Goal: Task Accomplishment & Management: Use online tool/utility

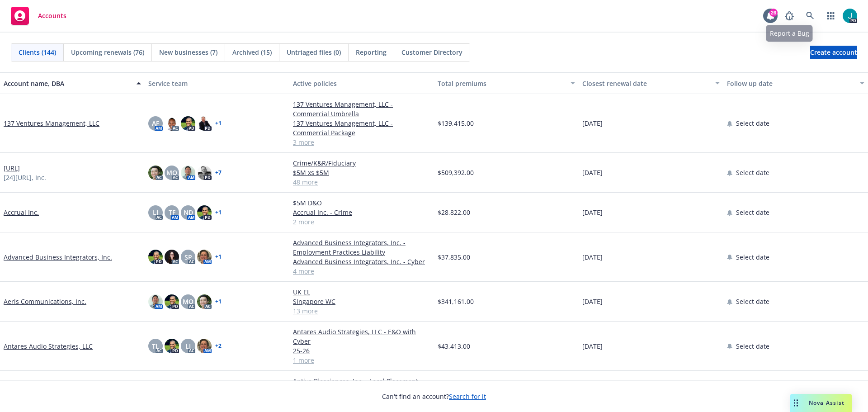
click at [820, 15] on div "PD" at bounding box center [818, 16] width 77 height 18
click at [824, 15] on link "button" at bounding box center [831, 16] width 18 height 18
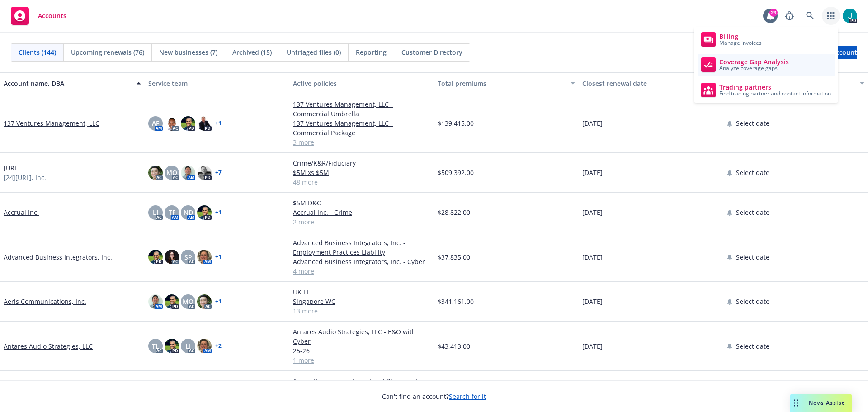
click at [726, 57] on link "Coverage Gap Analysis Analyze coverage gaps" at bounding box center [765, 65] width 137 height 22
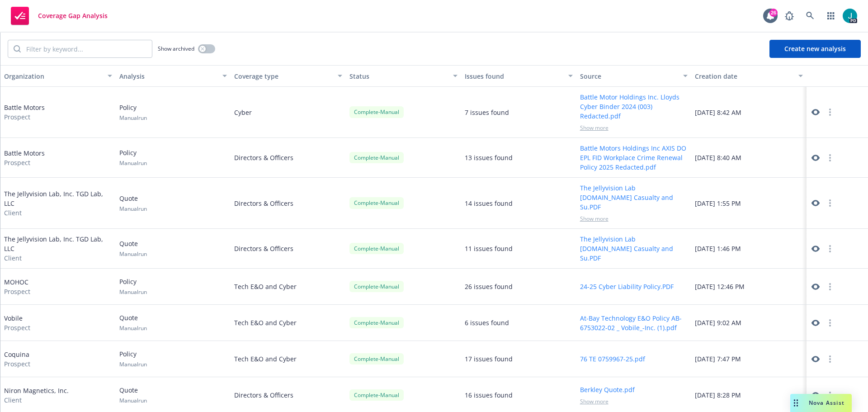
click at [793, 43] on button "Create new analysis" at bounding box center [814, 49] width 91 height 18
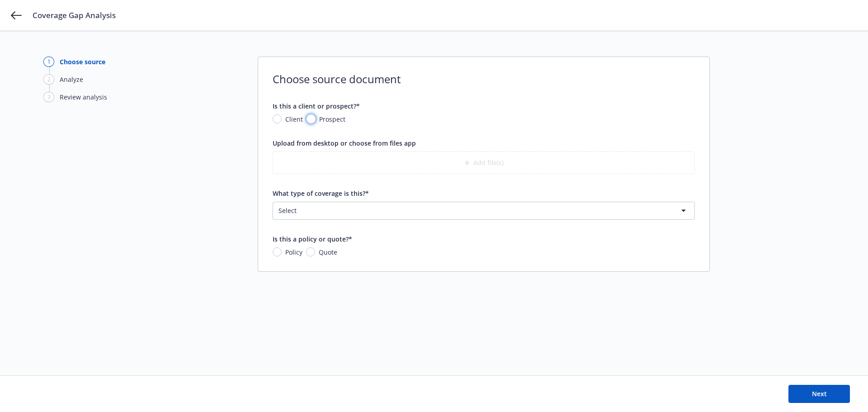
click at [306, 118] on input "Prospect" at bounding box center [310, 118] width 9 height 9
radio input "true"
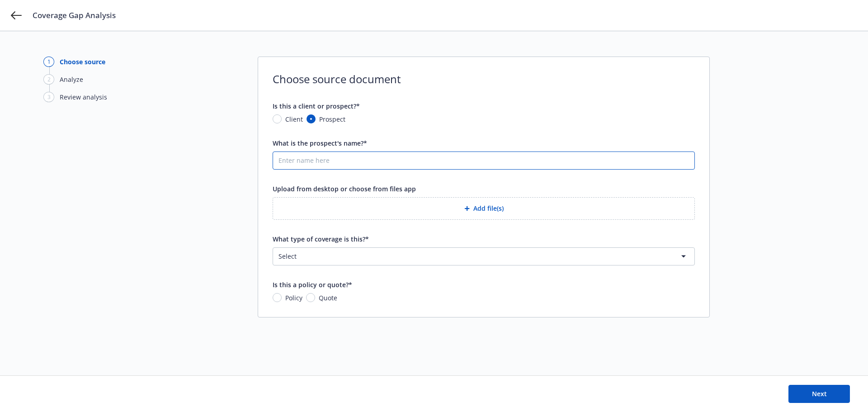
click at [315, 157] on input "What is the prospect's name?*" at bounding box center [483, 160] width 421 height 17
type input "Premier Lighting"
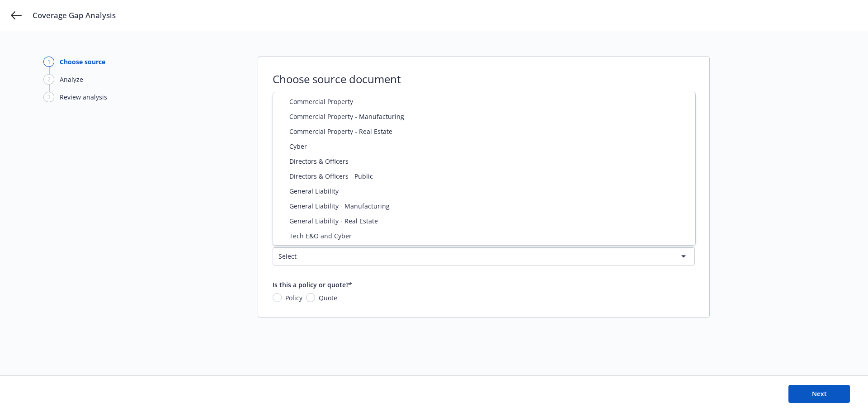
click at [353, 255] on html "Coverage Gap Analysis 1 Choose source 2 Analyze 3 Review analysis Choose source…" at bounding box center [434, 219] width 868 height 439
select select "DIRECTORS_AND_OFFICERS"
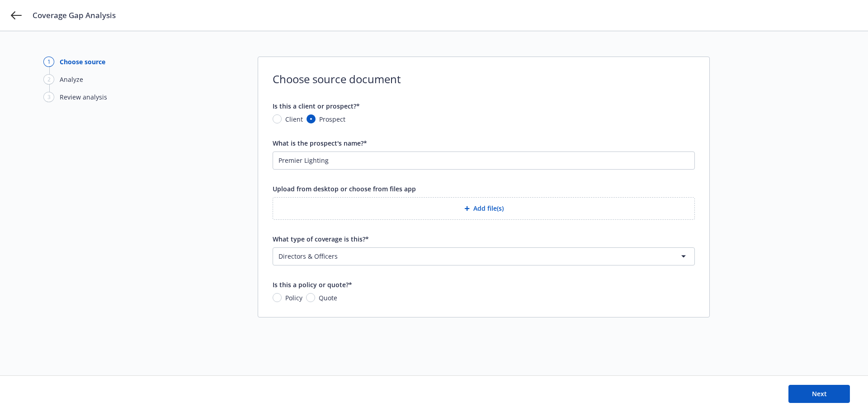
click at [480, 207] on button "Add file(s)" at bounding box center [484, 208] width 422 height 23
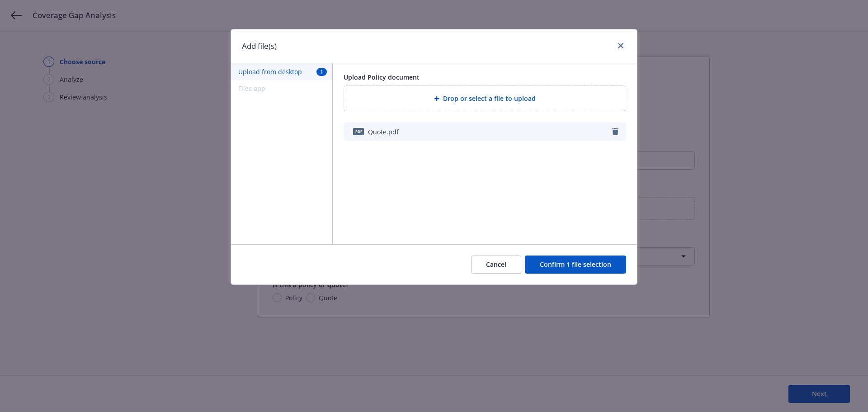
click at [557, 259] on button "Confirm 1 file selection" at bounding box center [575, 264] width 101 height 18
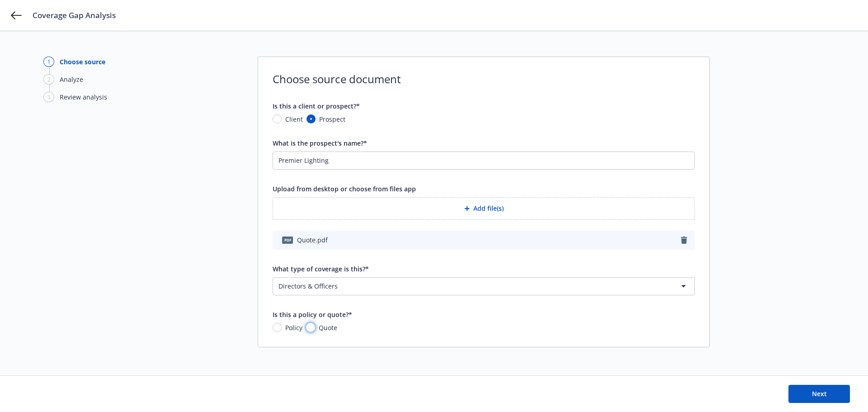
click at [307, 327] on input "Quote" at bounding box center [310, 327] width 9 height 9
radio input "true"
click at [816, 392] on span "Next" at bounding box center [819, 393] width 15 height 9
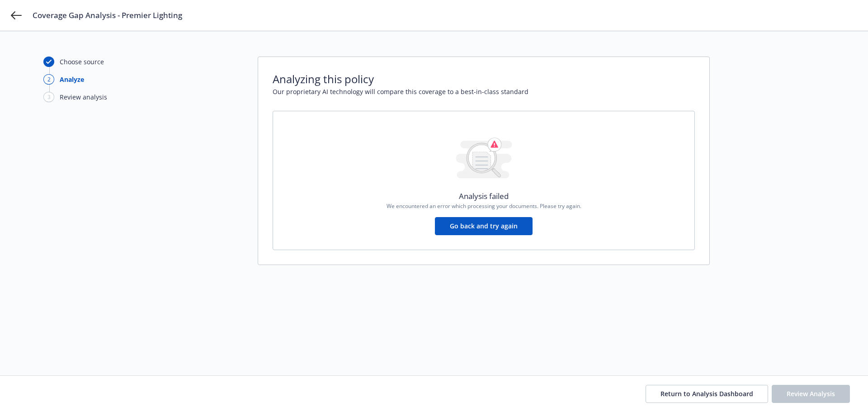
click at [508, 228] on button "Go back and try again" at bounding box center [484, 226] width 98 height 18
click at [480, 231] on button "Go back and try again" at bounding box center [484, 226] width 98 height 18
click at [687, 386] on button "Return to Analysis Dashboard" at bounding box center [706, 394] width 122 height 18
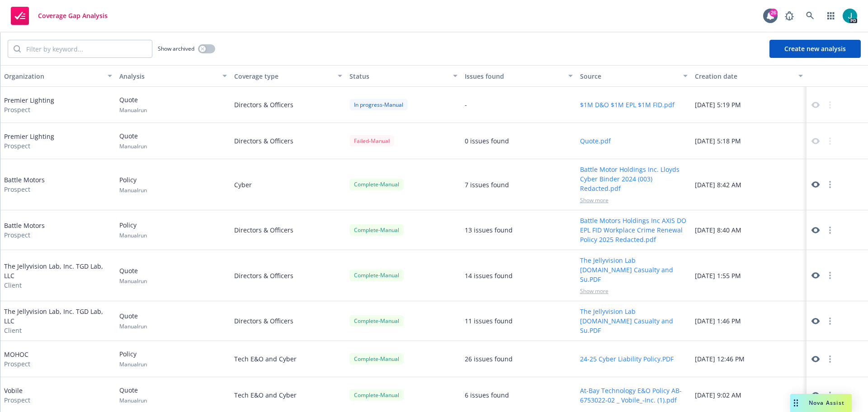
click at [356, 138] on div "Failed - Manual" at bounding box center [371, 140] width 45 height 11
click at [30, 134] on div "Premier Lighting Prospect" at bounding box center [29, 141] width 50 height 19
click at [413, 142] on div "Failed - Manual" at bounding box center [403, 141] width 115 height 36
click at [815, 142] on div at bounding box center [822, 141] width 25 height 11
click at [384, 142] on div "Failed - Manual" at bounding box center [371, 140] width 45 height 11
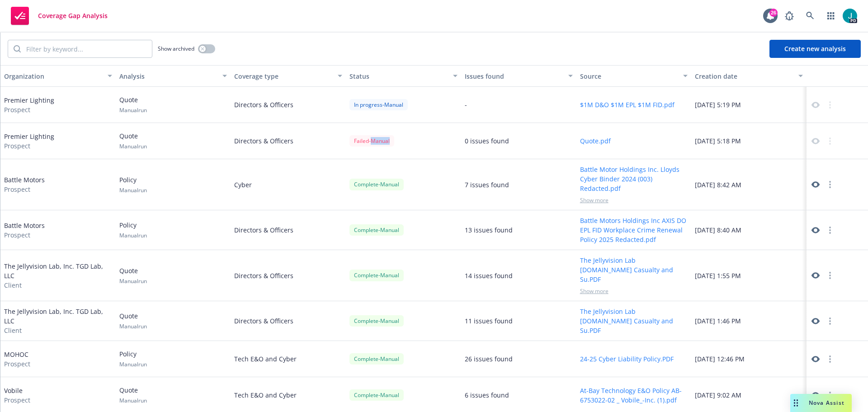
click at [384, 142] on div "Failed - Manual" at bounding box center [371, 140] width 45 height 11
click at [240, 144] on div "Directors & Officers" at bounding box center [288, 141] width 115 height 36
click at [805, 49] on button "Create new analysis" at bounding box center [814, 49] width 91 height 18
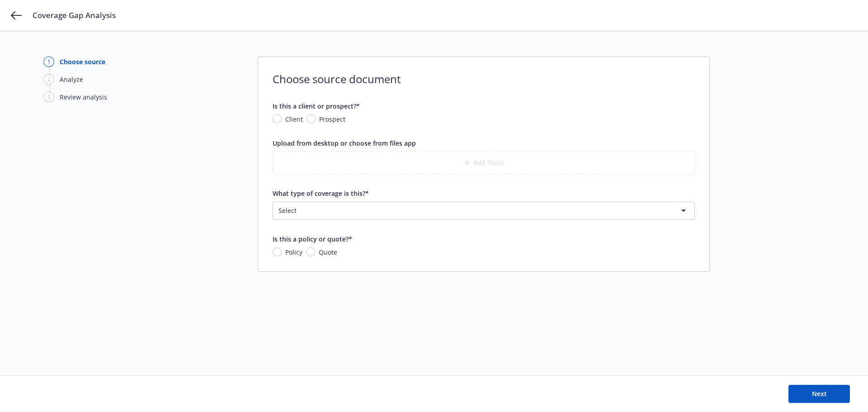
click at [314, 116] on div "Prospect" at bounding box center [325, 118] width 39 height 9
click at [314, 116] on input "Prospect" at bounding box center [310, 118] width 9 height 9
radio input "true"
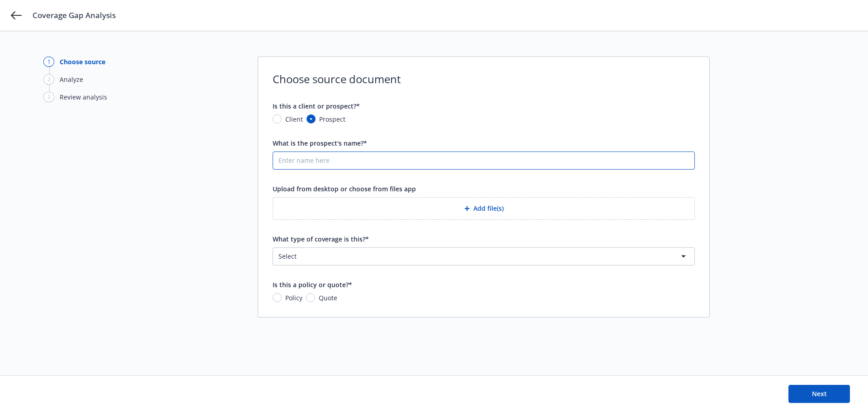
click at [316, 159] on input "What is the prospect's name?*" at bounding box center [483, 160] width 421 height 17
type input "Premier"
click at [484, 210] on button "Add file(s)" at bounding box center [484, 208] width 422 height 23
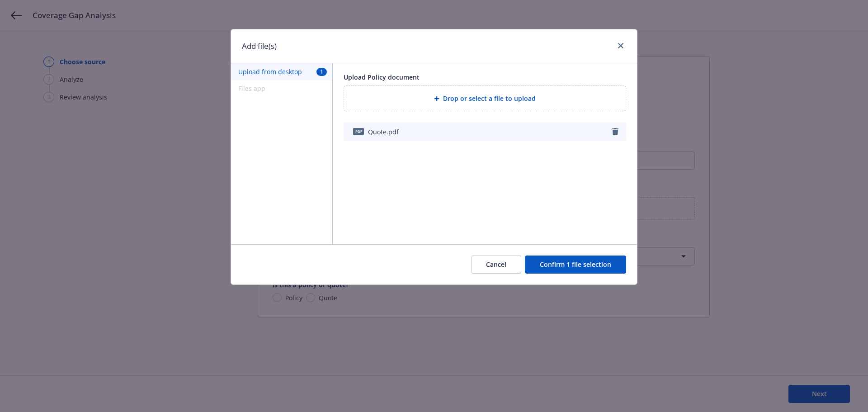
click at [554, 274] on div "Cancel Confirm 1 file selection" at bounding box center [434, 264] width 406 height 40
click at [552, 263] on button "Confirm 1 file selection" at bounding box center [575, 264] width 101 height 18
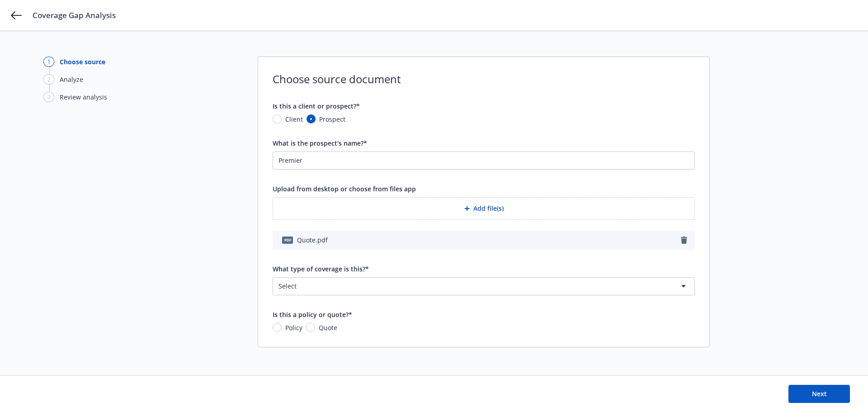
click at [377, 294] on html "Coverage Gap Analysis 1 Choose source 2 Analyze 3 Review analysis Choose source…" at bounding box center [434, 219] width 868 height 439
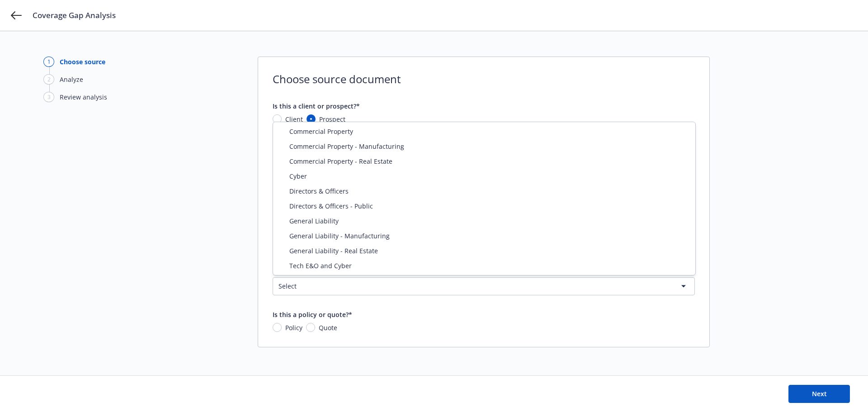
select select "DIRECTORS_AND_OFFICERS"
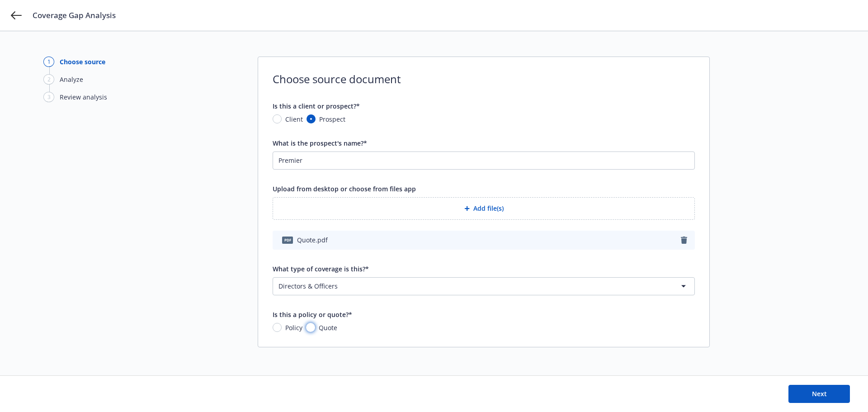
click at [310, 327] on input "Quote" at bounding box center [310, 327] width 9 height 9
radio input "true"
click at [797, 392] on button "Next" at bounding box center [818, 394] width 61 height 18
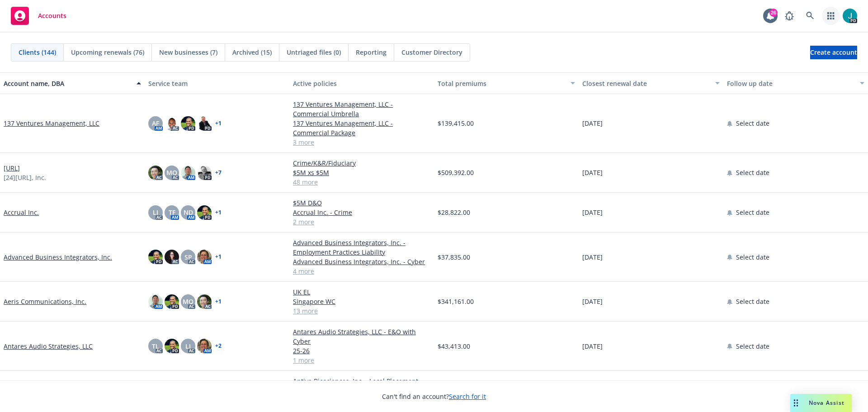
click at [834, 19] on link "button" at bounding box center [831, 16] width 18 height 18
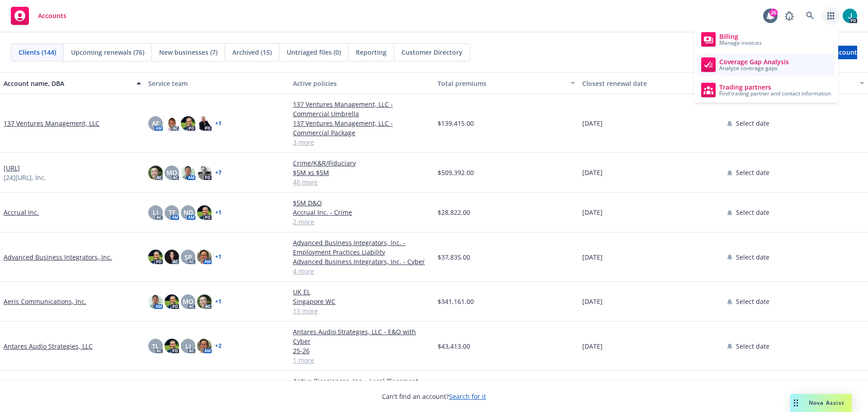
click at [757, 66] on span "Analyze coverage gaps" at bounding box center [754, 68] width 70 height 5
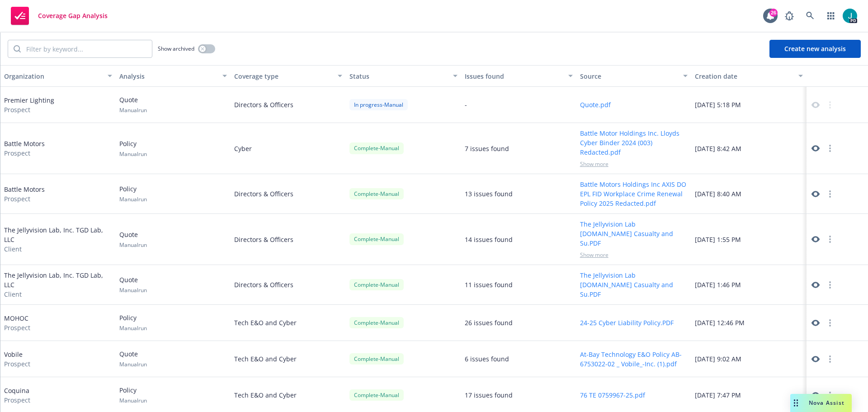
click at [805, 50] on button "Create new analysis" at bounding box center [814, 49] width 91 height 18
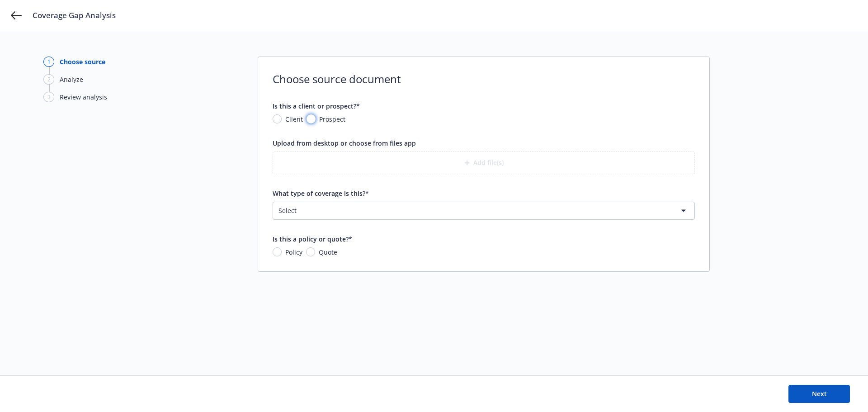
click at [311, 119] on input "Prospect" at bounding box center [310, 118] width 9 height 9
radio input "true"
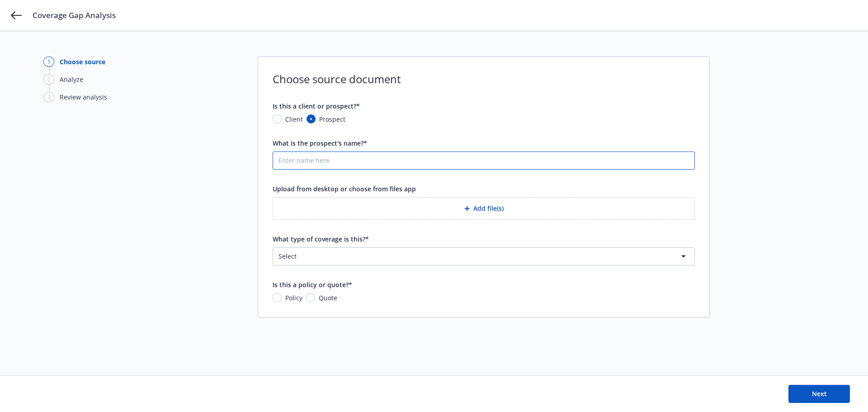
click at [315, 165] on input "What is the prospect's name?*" at bounding box center [483, 160] width 421 height 17
type input "Premier Lighting"
click at [493, 209] on button "Add file(s)" at bounding box center [484, 208] width 422 height 23
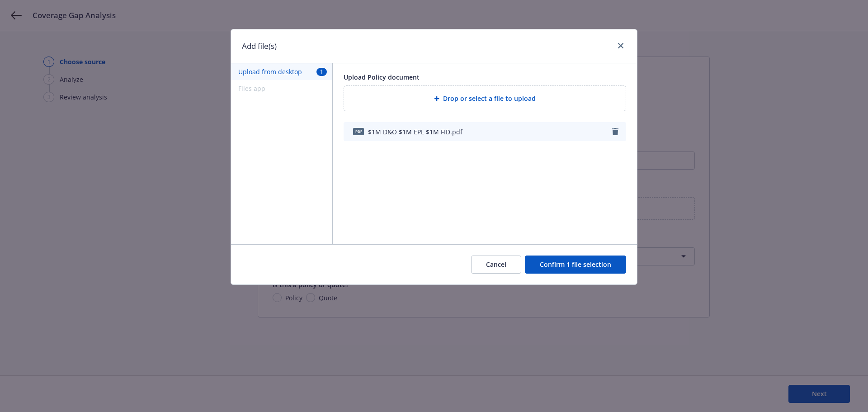
click at [555, 265] on button "Confirm 1 file selection" at bounding box center [575, 264] width 101 height 18
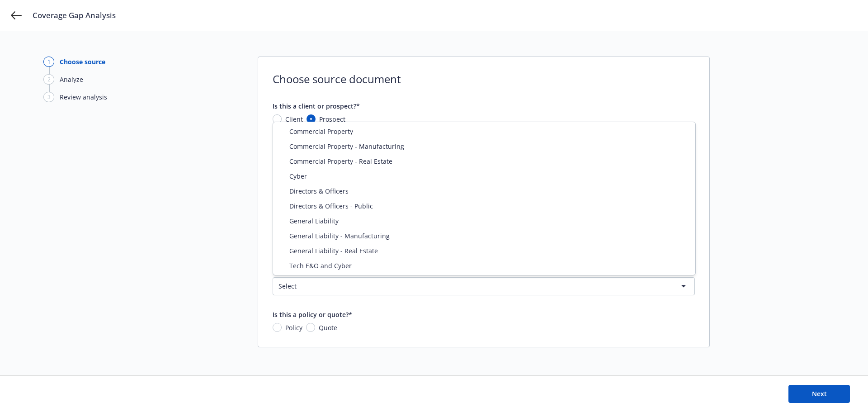
click at [363, 277] on html "Coverage Gap Analysis 1 Choose source 2 Analyze 3 Review analysis Choose source…" at bounding box center [434, 219] width 868 height 439
select select "DIRECTORS_AND_OFFICERS"
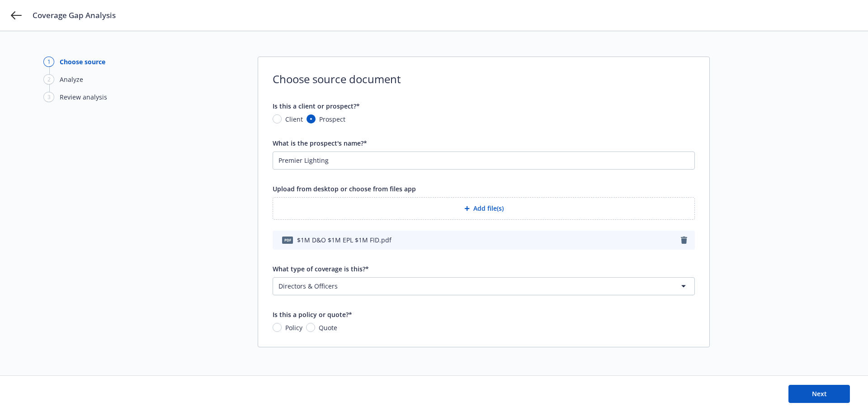
click at [315, 330] on span "Quote" at bounding box center [326, 327] width 22 height 9
click at [315, 330] on input "Quote" at bounding box center [310, 327] width 9 height 9
radio input "true"
click at [795, 392] on button "Next" at bounding box center [818, 394] width 61 height 18
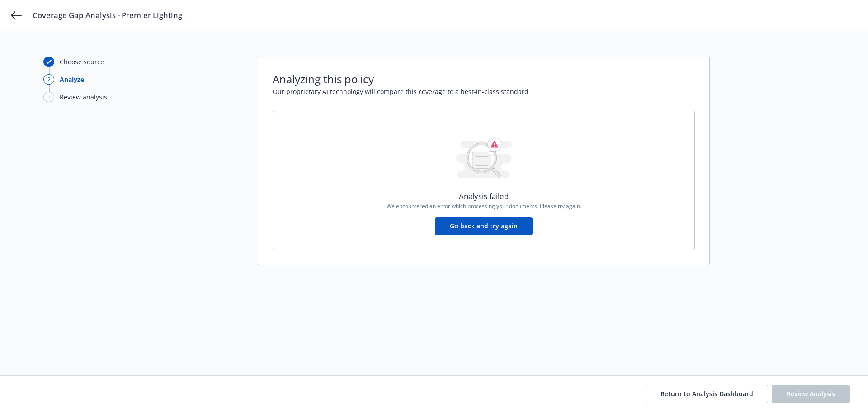
click at [473, 225] on button "Go back and try again" at bounding box center [484, 226] width 98 height 18
click at [16, 16] on icon at bounding box center [16, 15] width 11 height 11
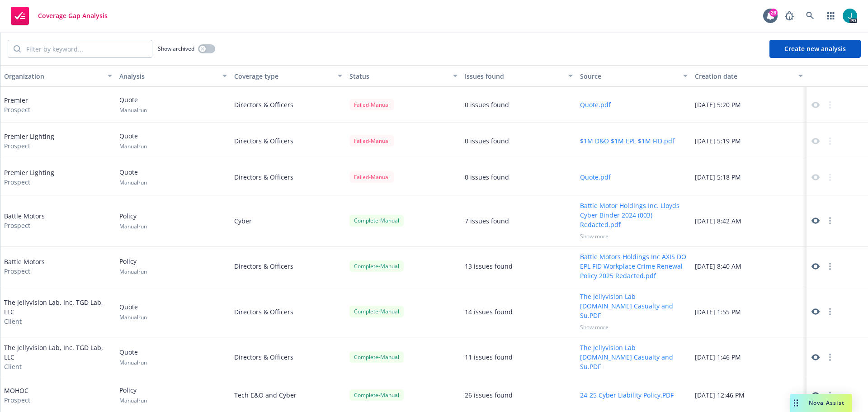
click at [815, 399] on span "Nova Assist" at bounding box center [827, 403] width 36 height 8
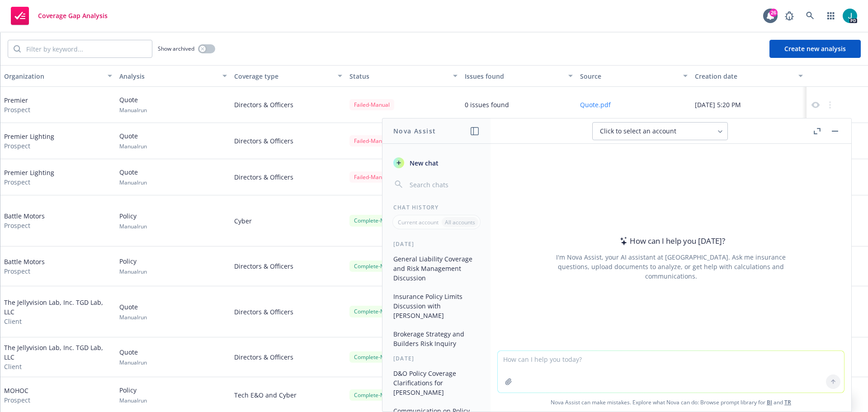
click at [578, 361] on textarea at bounding box center [671, 372] width 346 height 42
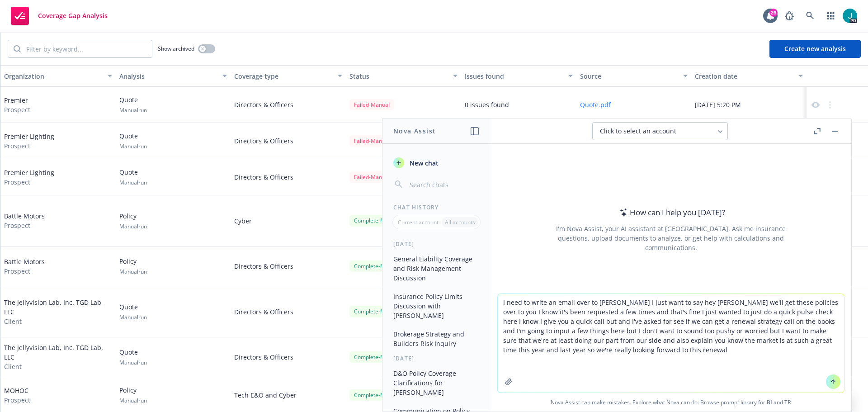
paste textarea "On the face of it- just the email below- it does not seem like he’s planning on…"
type textarea "I need to write an email over to Ernie I just want to say hey Ernie we'll get t…"
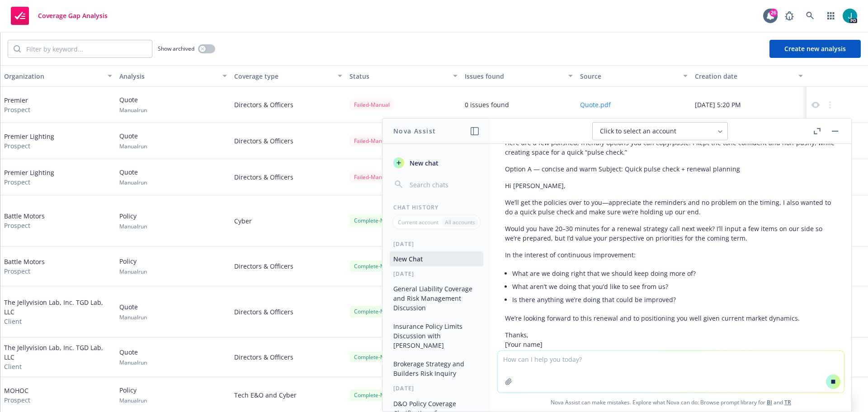
scroll to position [316, 0]
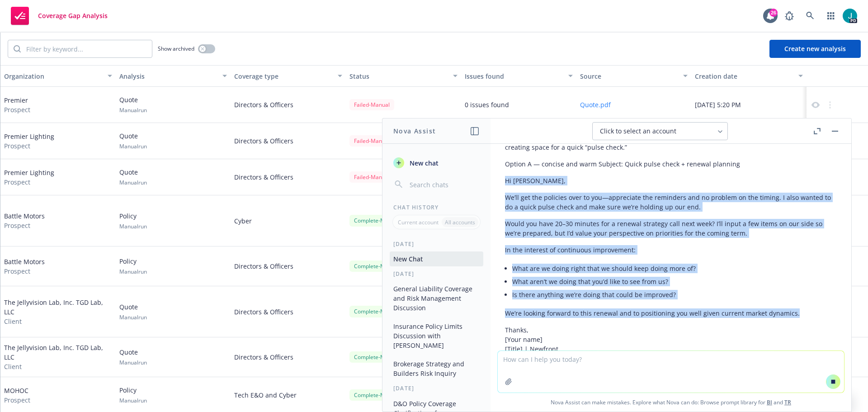
drag, startPoint x: 800, startPoint y: 297, endPoint x: 503, endPoint y: 163, distance: 325.9
click at [503, 163] on div "Here are a few polished, friendly options you can copy/paste. I kept the tone c…" at bounding box center [671, 335] width 346 height 413
copy div "Hi Ernie, We’ll get the policies over to you—appreciate the reminders and no pr…"
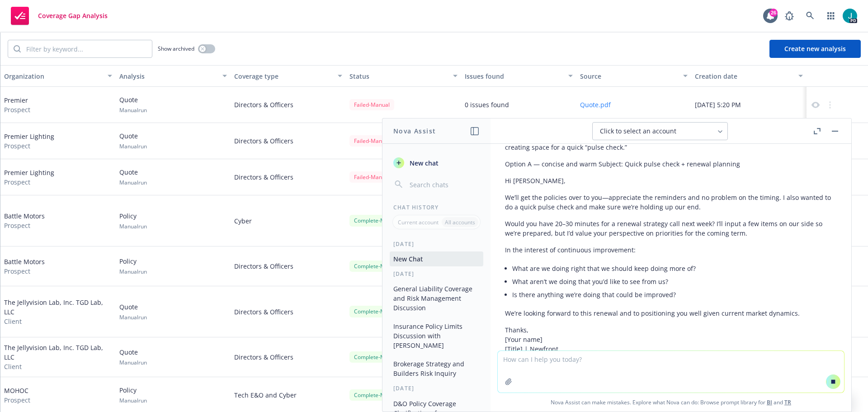
click at [519, 367] on textarea at bounding box center [671, 372] width 346 height 42
paste textarea "Hi Ernie, We’ll get the policies over to you—appreciate the reminders and no pr…"
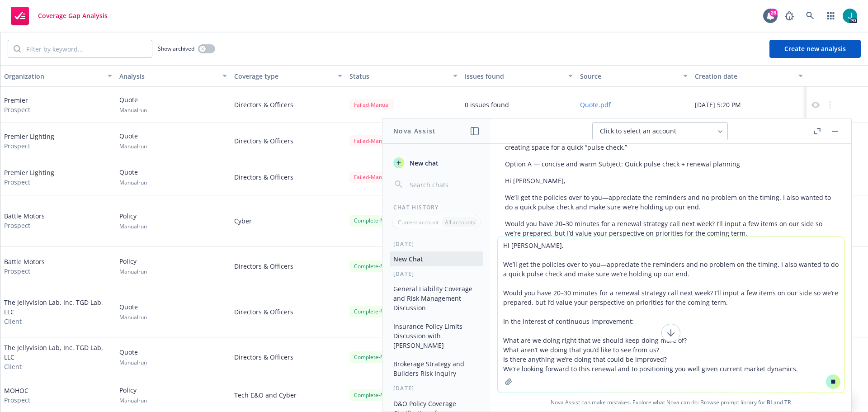
click at [599, 266] on textarea "Hi Ernie, We’ll get the policies over to you—appreciate the reminders and no pr…" at bounding box center [671, 314] width 346 height 155
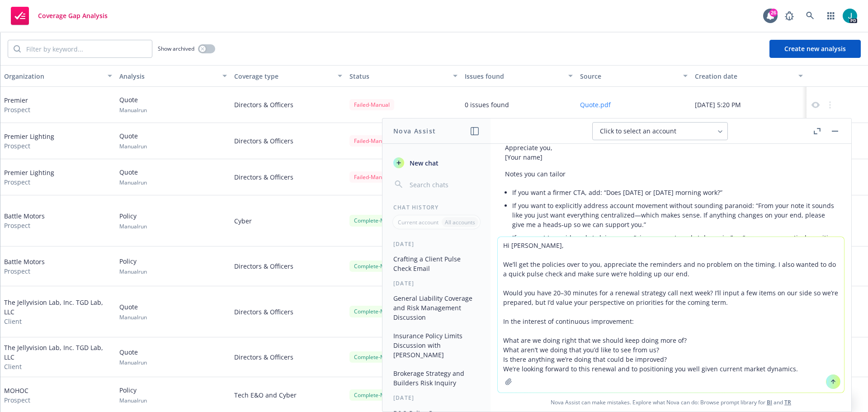
scroll to position [863, 0]
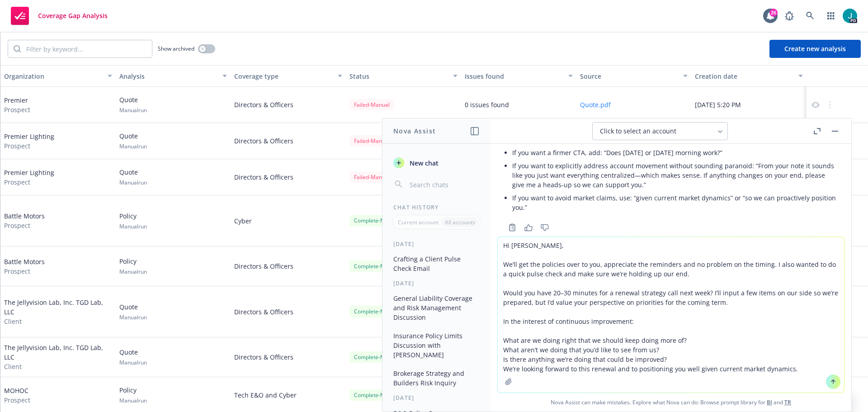
click at [698, 291] on textarea "Hi Ernie, We’ll get the policies over to you, appreciate the reminders and no p…" at bounding box center [671, 314] width 346 height 155
click at [701, 292] on textarea "Hi Ernie, We’ll get the policies over to you, appreciate the reminders and no p…" at bounding box center [671, 314] width 346 height 155
click at [684, 294] on textarea "Hi Ernie, We’ll get the policies over to you, appreciate the reminders and no p…" at bounding box center [671, 314] width 346 height 155
drag, startPoint x: 737, startPoint y: 293, endPoint x: 718, endPoint y: 293, distance: 19.0
click at [718, 293] on textarea "Hi Ernie, We’ll get the policies over to you, appreciate the reminders and no p…" at bounding box center [671, 314] width 346 height 155
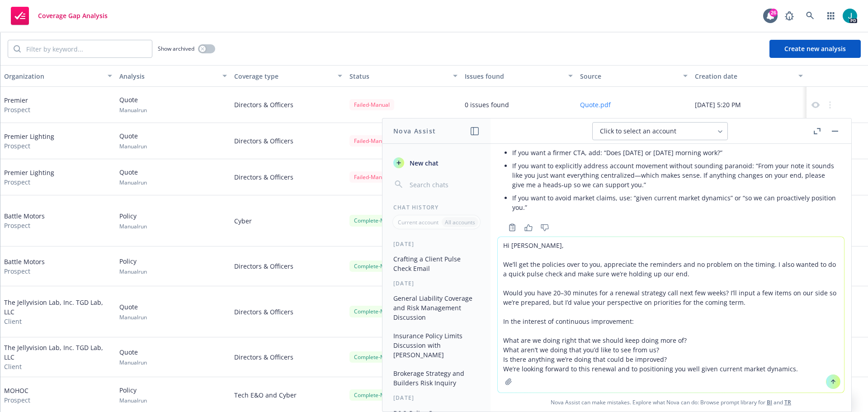
drag, startPoint x: 778, startPoint y: 304, endPoint x: 723, endPoint y: 289, distance: 56.7
click at [723, 289] on textarea "Hi Ernie, We’ll get the policies over to you, appreciate the reminders and no p…" at bounding box center [671, 314] width 346 height 155
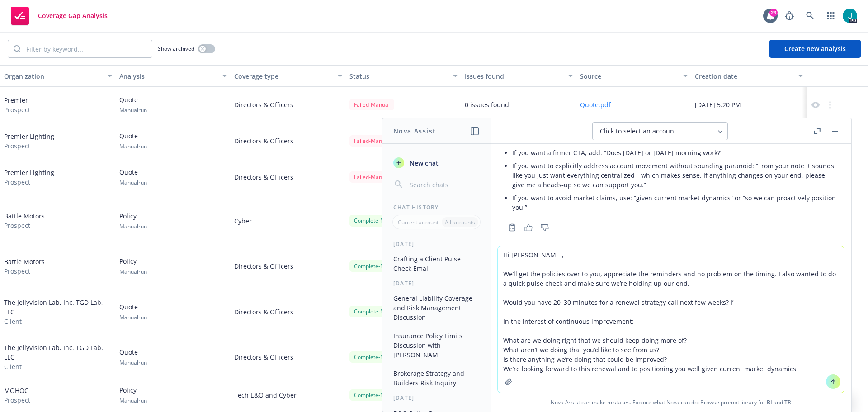
scroll to position [854, 0]
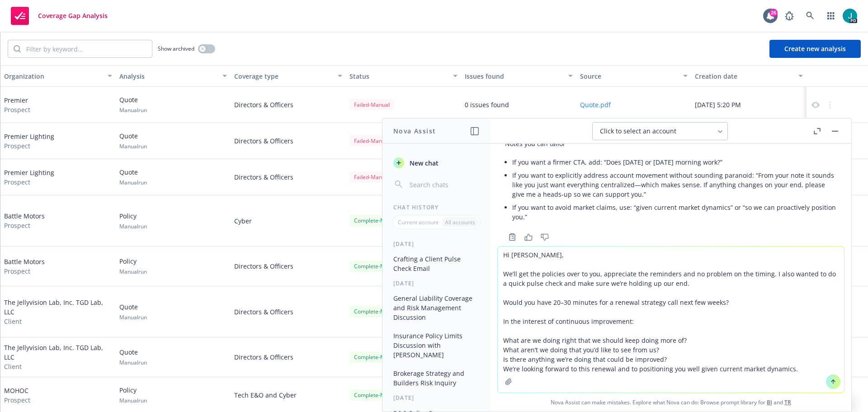
drag, startPoint x: 791, startPoint y: 372, endPoint x: 625, endPoint y: 323, distance: 173.2
click at [625, 323] on textarea "Hi Ernie, We’ll get the policies over to you, appreciate the reminders and no p…" at bounding box center [671, 319] width 346 height 146
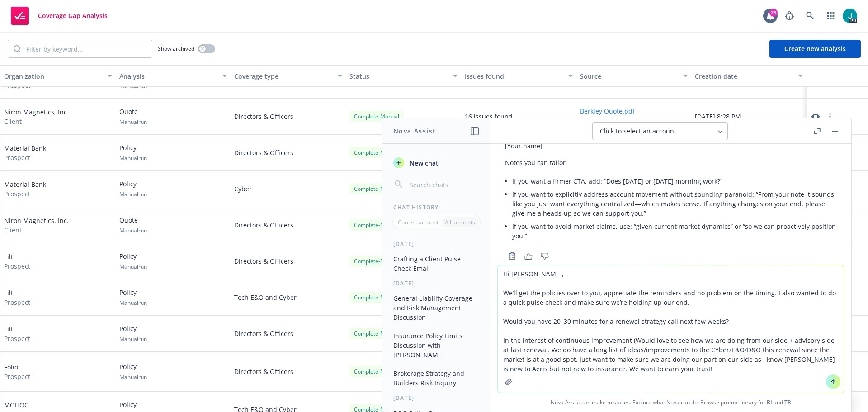
scroll to position [316, 0]
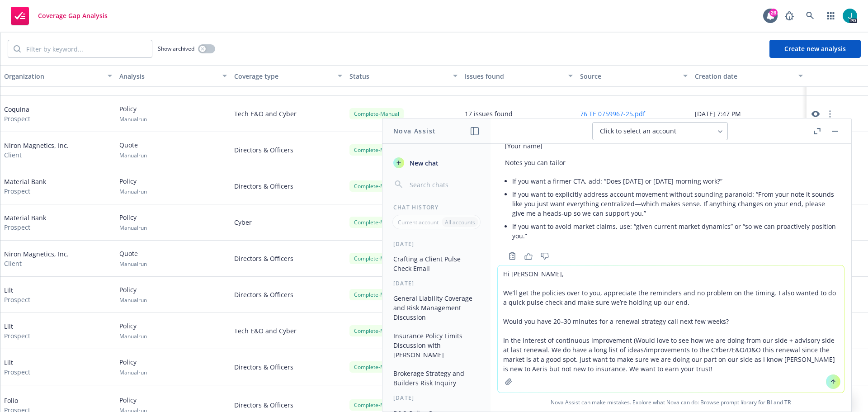
click at [662, 369] on textarea "Hi Ernie, We’ll get the policies over to you, appreciate the reminders and no p…" at bounding box center [671, 328] width 346 height 127
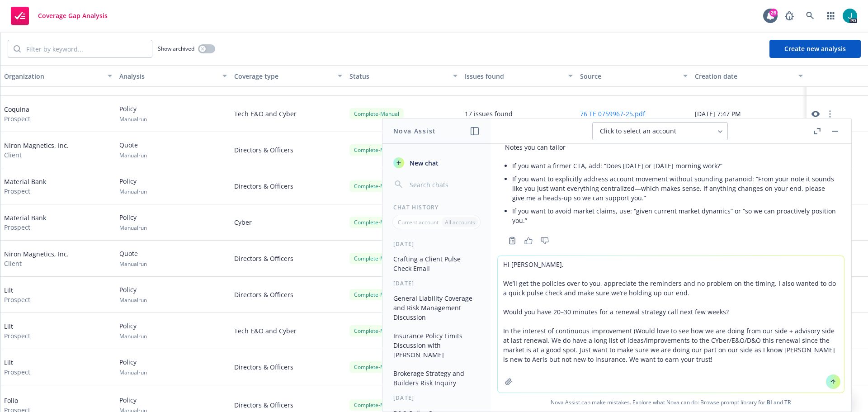
type textarea "Hi Ernie, We’ll get the policies over to you, appreciate the reminders and no p…"
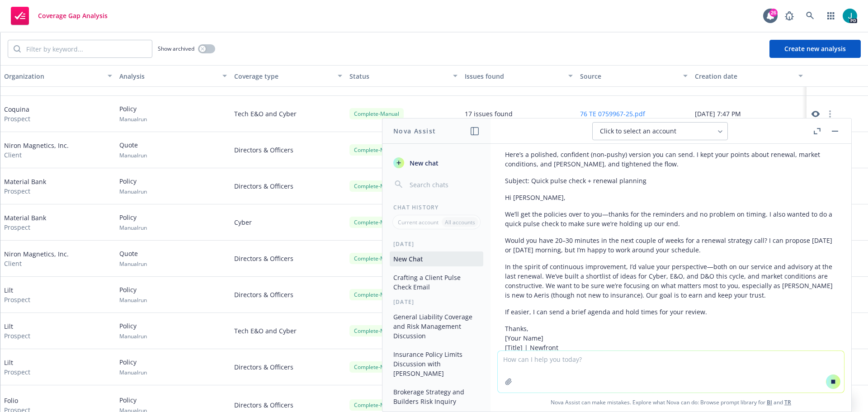
scroll to position [1072, 0]
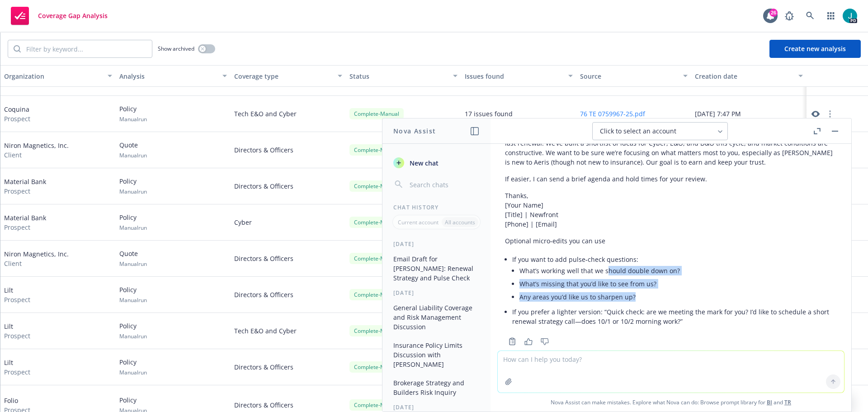
drag, startPoint x: 715, startPoint y: 292, endPoint x: 605, endPoint y: 245, distance: 119.1
click at [605, 245] on div "Here’s a polished, confident (non‑pushy) version you can send. I kept your poin…" at bounding box center [671, 172] width 332 height 318
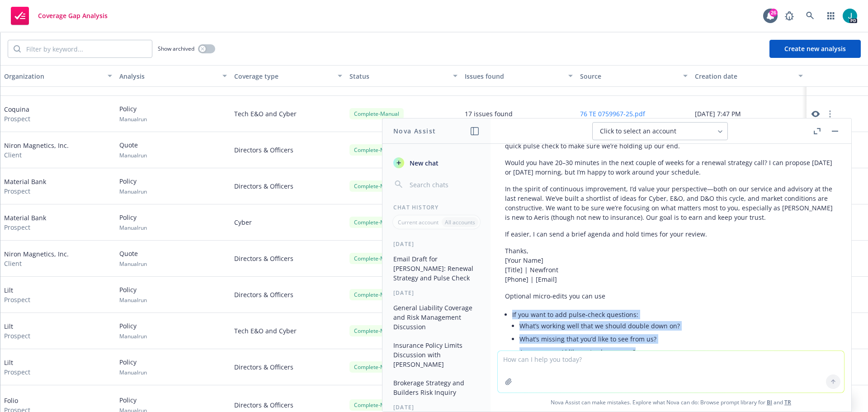
scroll to position [1039, 0]
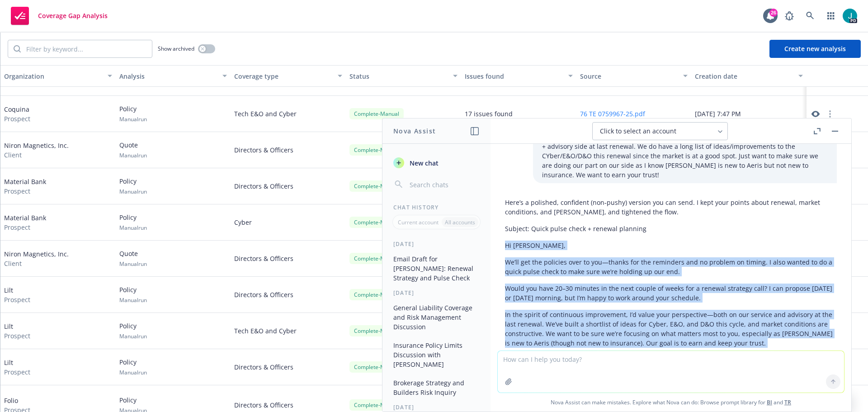
drag, startPoint x: 706, startPoint y: 339, endPoint x: 504, endPoint y: 226, distance: 231.3
click at [504, 226] on div "Here’s a polished, confident (non‑pushy) version you can send. I kept your poin…" at bounding box center [671, 361] width 346 height 334
copy div "Hi Ernie, We’ll get the policies over to you—thanks for the reminders and no pr…"
click at [830, 135] on button at bounding box center [834, 131] width 11 height 11
click at [833, 132] on button "button" at bounding box center [834, 131] width 11 height 11
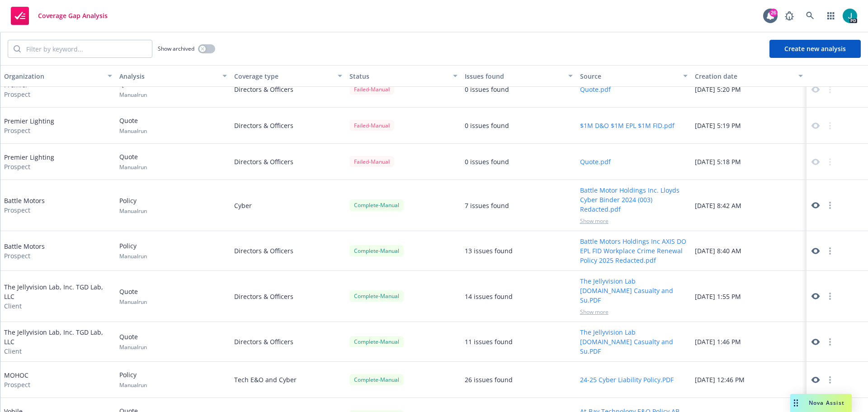
scroll to position [0, 0]
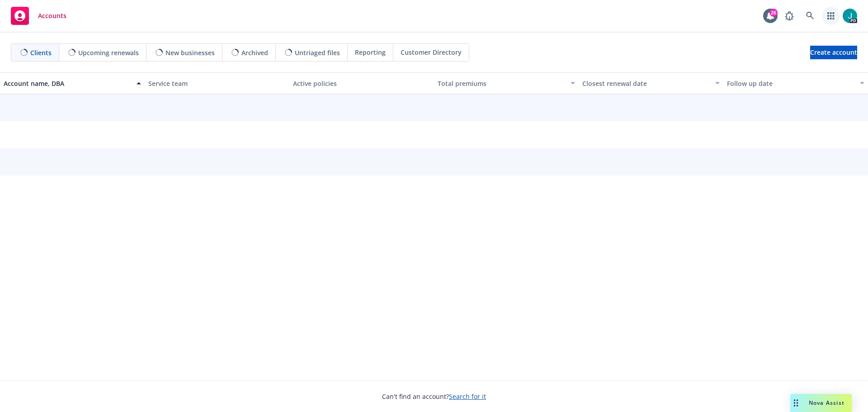
click at [827, 14] on icon "button" at bounding box center [830, 15] width 7 height 7
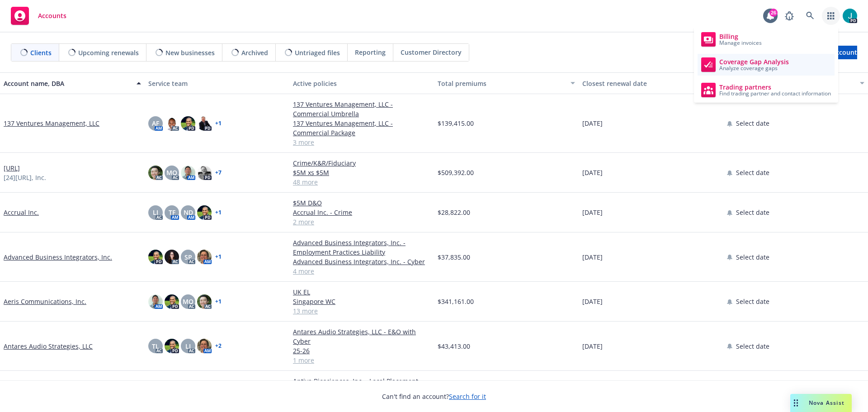
click at [781, 72] on link "Coverage Gap Analysis Analyze coverage gaps" at bounding box center [765, 65] width 137 height 22
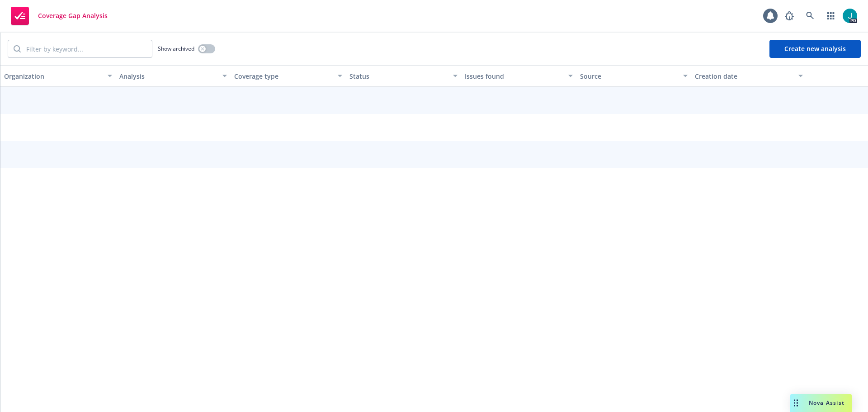
click at [798, 49] on button "Create new analysis" at bounding box center [814, 49] width 91 height 18
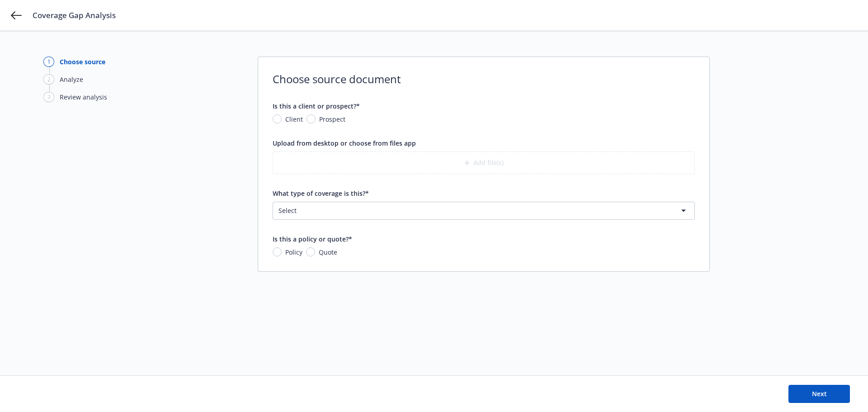
click at [321, 122] on span "Prospect" at bounding box center [332, 118] width 26 height 9
click at [315, 122] on input "Prospect" at bounding box center [310, 118] width 9 height 9
radio input "true"
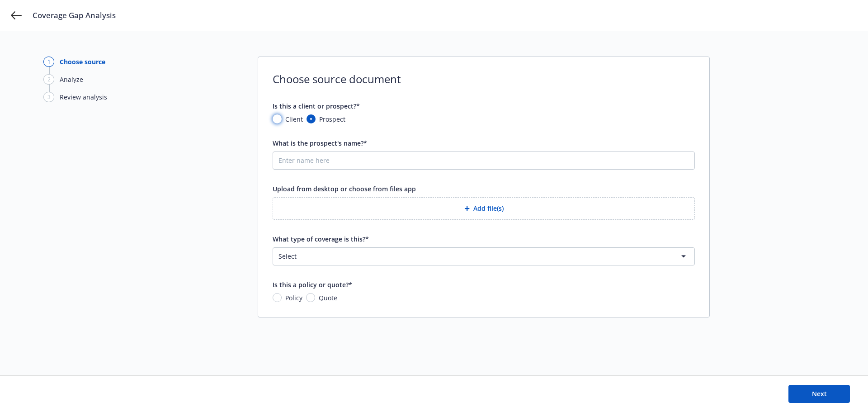
click at [275, 122] on input "Client" at bounding box center [277, 118] width 9 height 9
radio input "true"
click at [292, 160] on span "Nothing selected" at bounding box center [306, 159] width 52 height 9
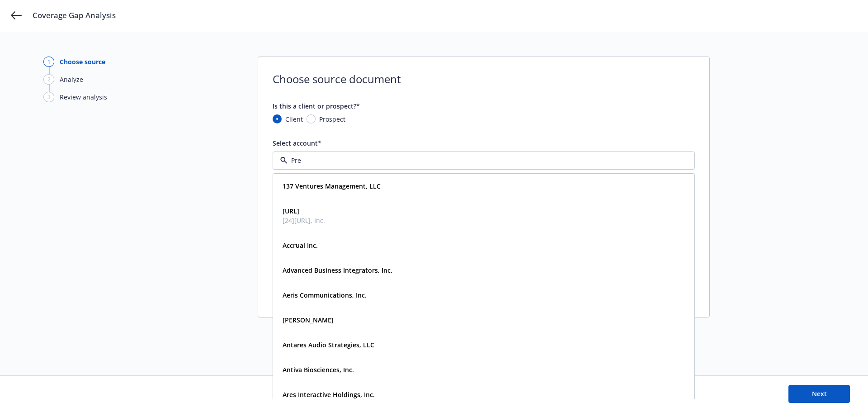
type input "Prem"
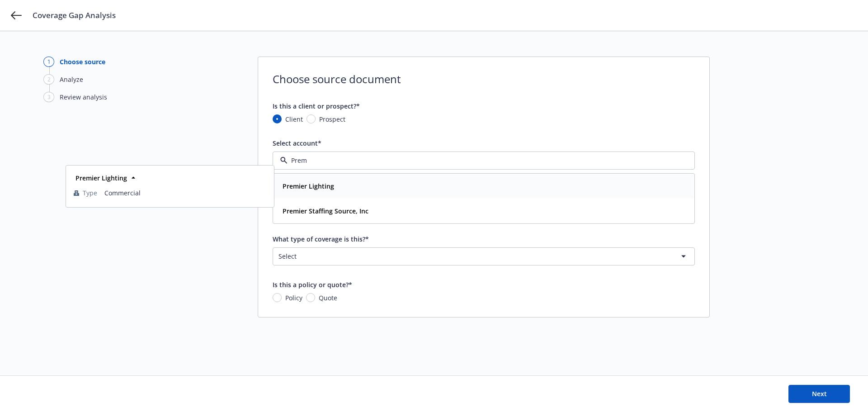
click at [330, 193] on div "Premier Lighting Type Commercial" at bounding box center [483, 186] width 420 height 24
click at [449, 212] on button "Add file(s)" at bounding box center [484, 208] width 422 height 23
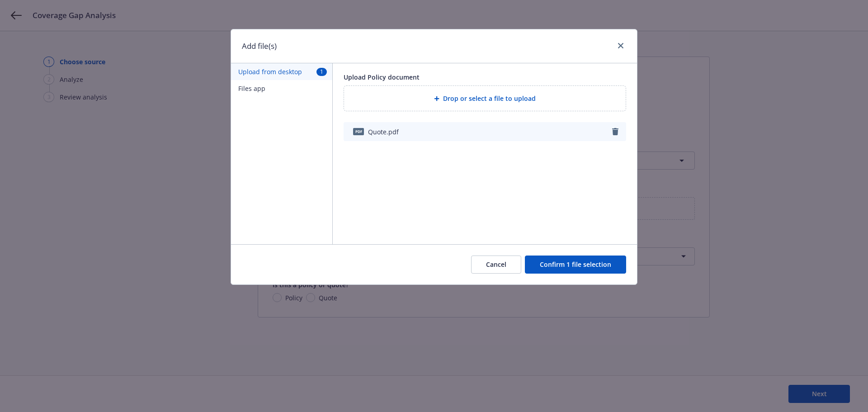
click at [552, 258] on button "Confirm 1 file selection" at bounding box center [575, 264] width 101 height 18
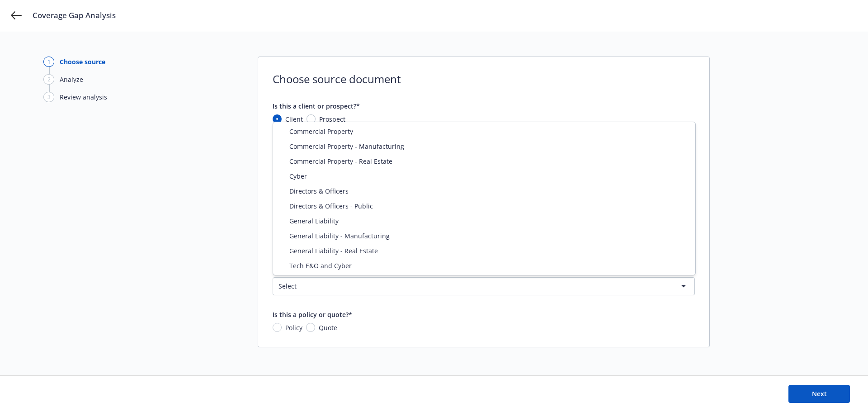
click at [348, 279] on html "Coverage Gap Analysis 1 Choose source 2 Analyze 3 Review analysis Choose source…" at bounding box center [434, 219] width 868 height 439
select select "DIRECTORS_AND_OFFICERS"
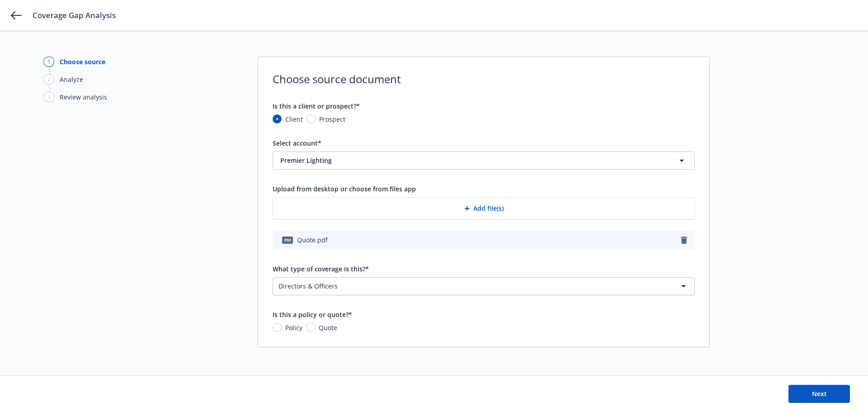
click at [315, 330] on span "Quote" at bounding box center [326, 327] width 22 height 9
click at [315, 330] on input "Quote" at bounding box center [310, 327] width 9 height 9
radio input "true"
click at [809, 396] on button "Next" at bounding box center [818, 394] width 61 height 18
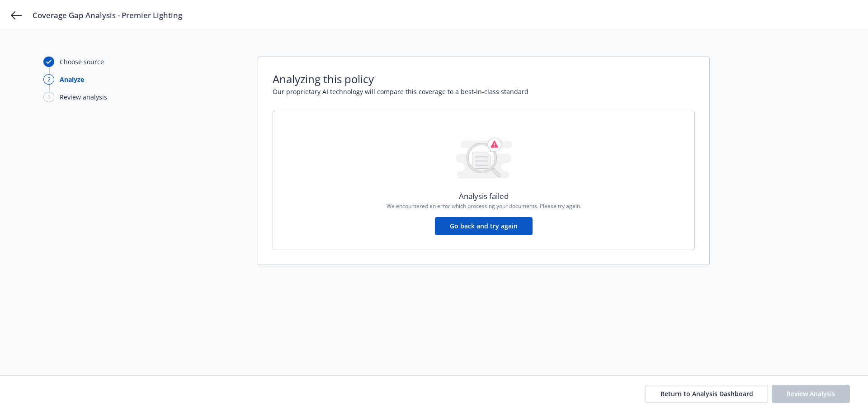
click at [511, 221] on button "Go back and try again" at bounding box center [484, 226] width 98 height 18
click at [488, 225] on button "Go back and try again" at bounding box center [484, 226] width 98 height 18
click at [15, 17] on icon at bounding box center [16, 15] width 11 height 11
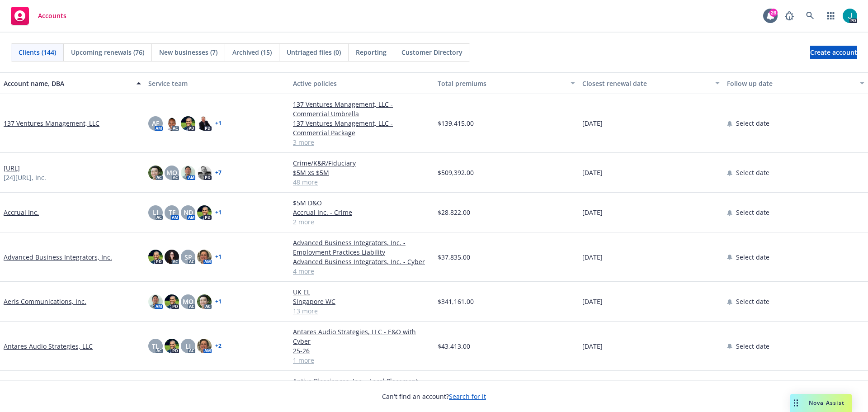
click at [828, 401] on span "Nova Assist" at bounding box center [827, 403] width 36 height 8
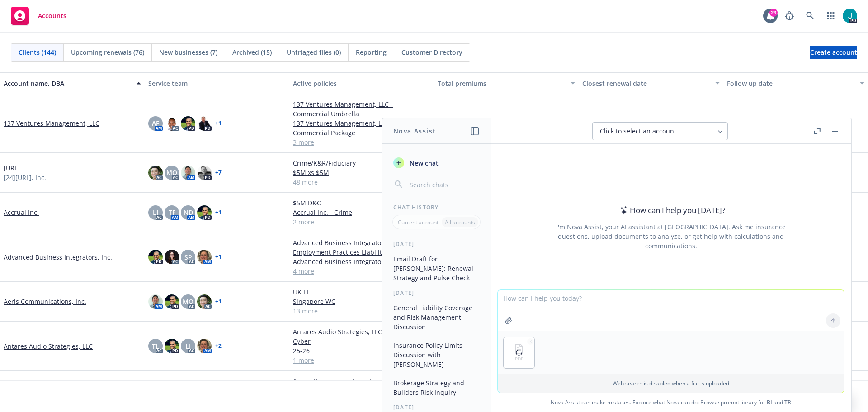
click at [546, 305] on textarea at bounding box center [671, 311] width 346 height 42
type textarea "Can you give me a coverage gap analysis of this D&O quote?"
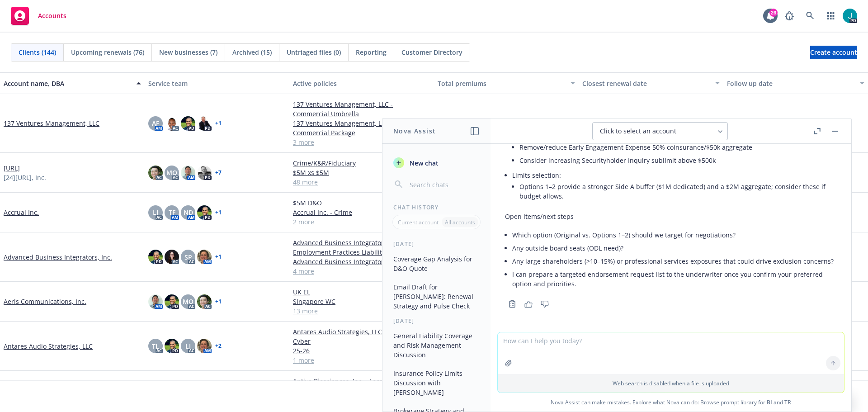
scroll to position [952, 0]
